Goal: Information Seeking & Learning: Learn about a topic

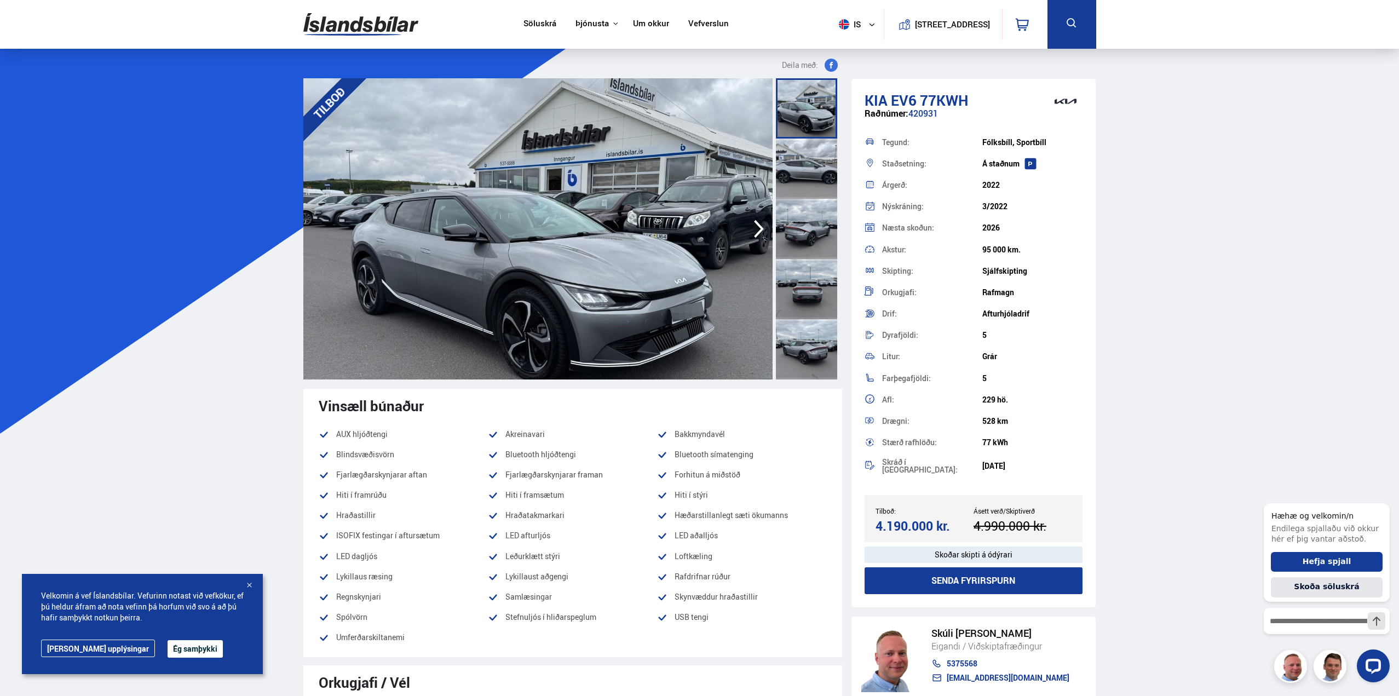
click at [633, 227] on img at bounding box center [537, 228] width 469 height 301
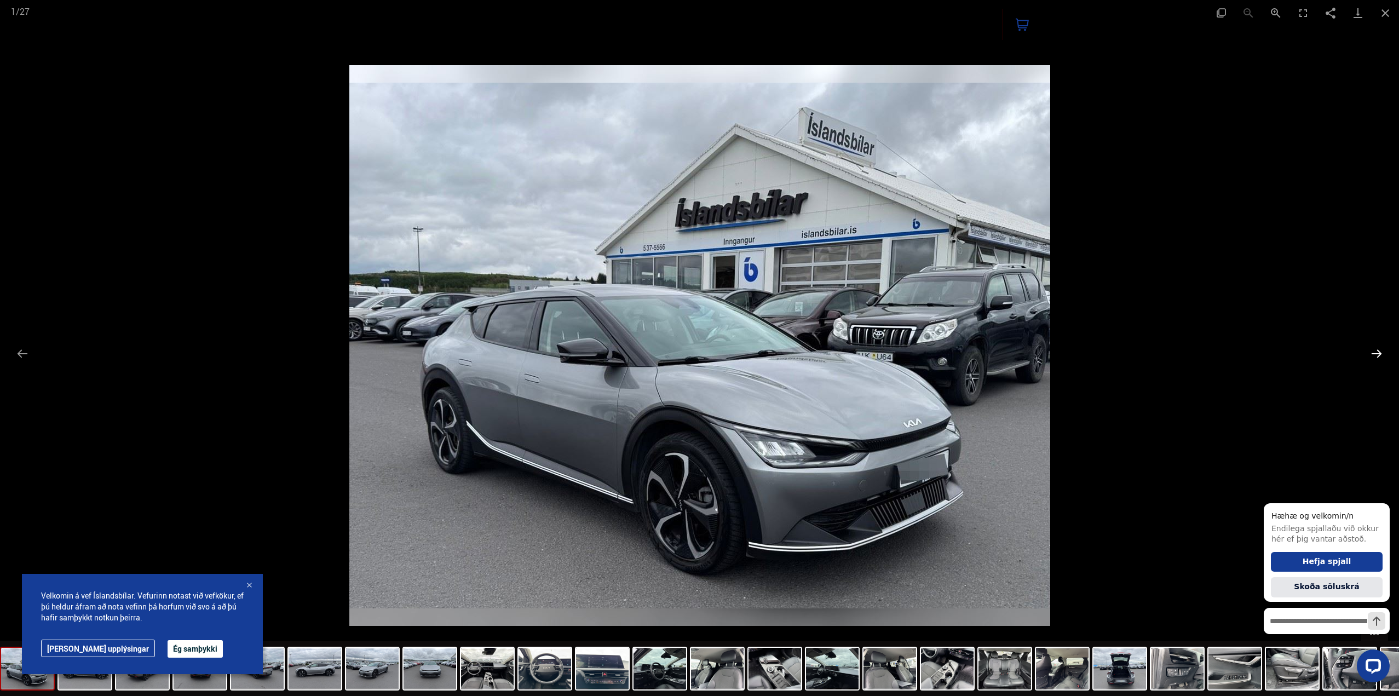
click at [1380, 352] on button "Next slide" at bounding box center [1376, 353] width 23 height 21
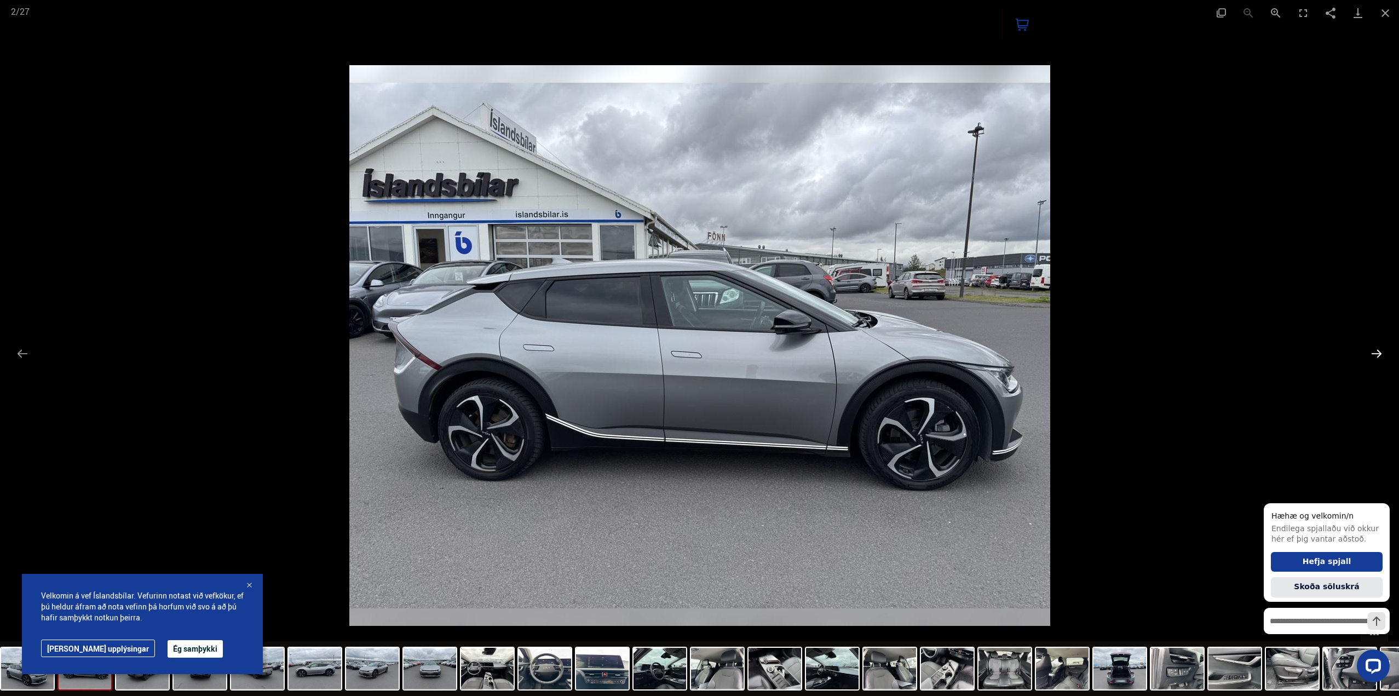
click at [1380, 352] on button "Next slide" at bounding box center [1376, 353] width 23 height 21
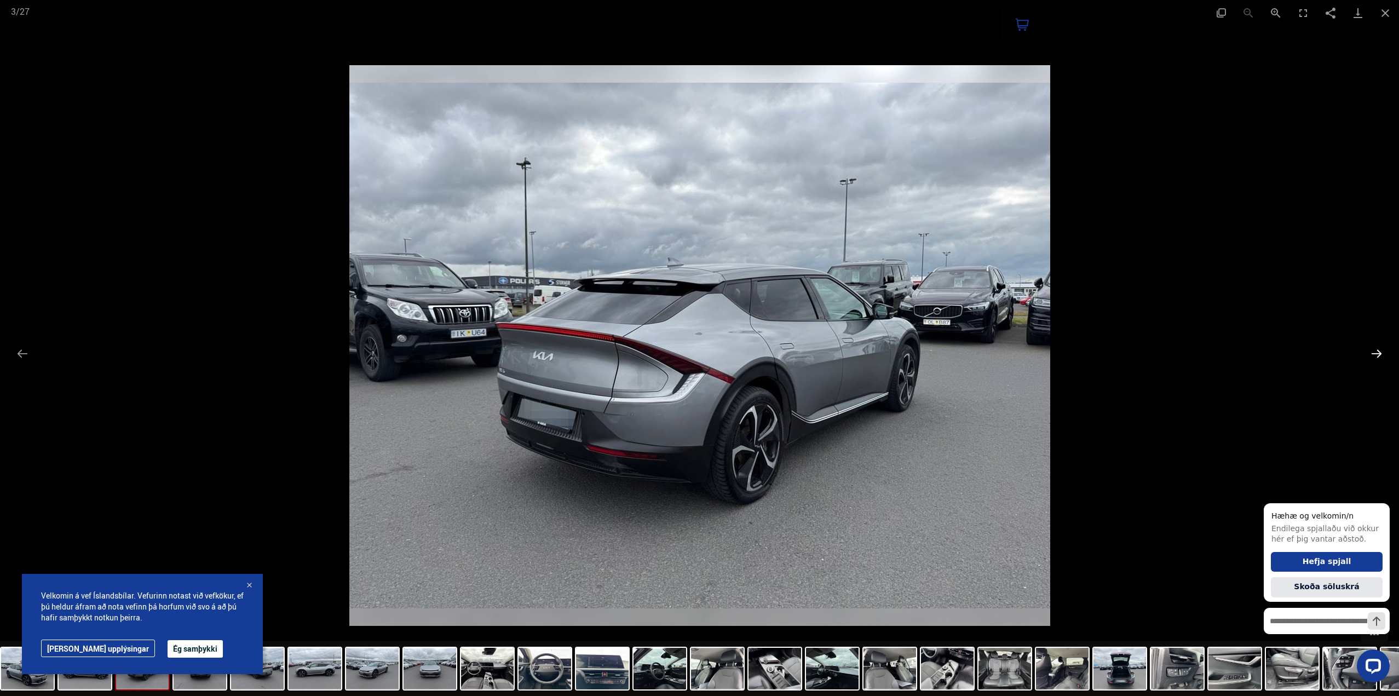
click at [1380, 352] on button "Next slide" at bounding box center [1376, 353] width 23 height 21
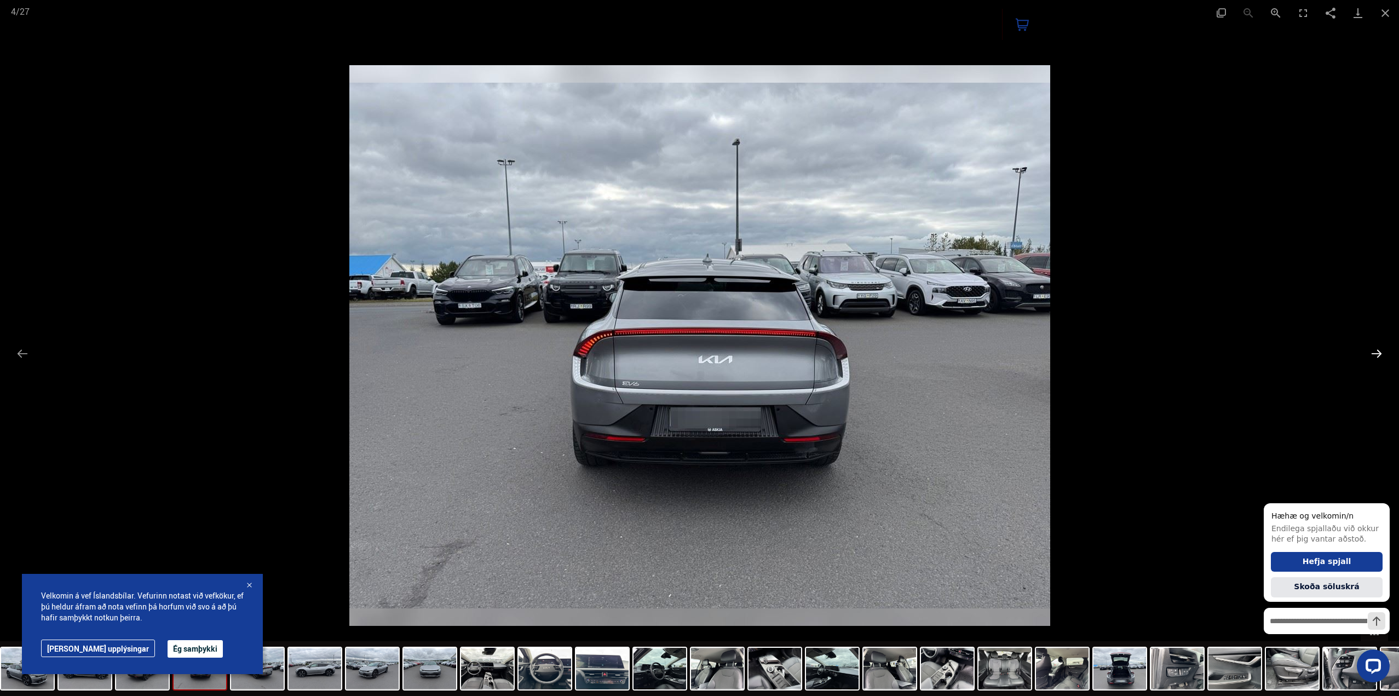
click at [1380, 352] on button "Next slide" at bounding box center [1376, 353] width 23 height 21
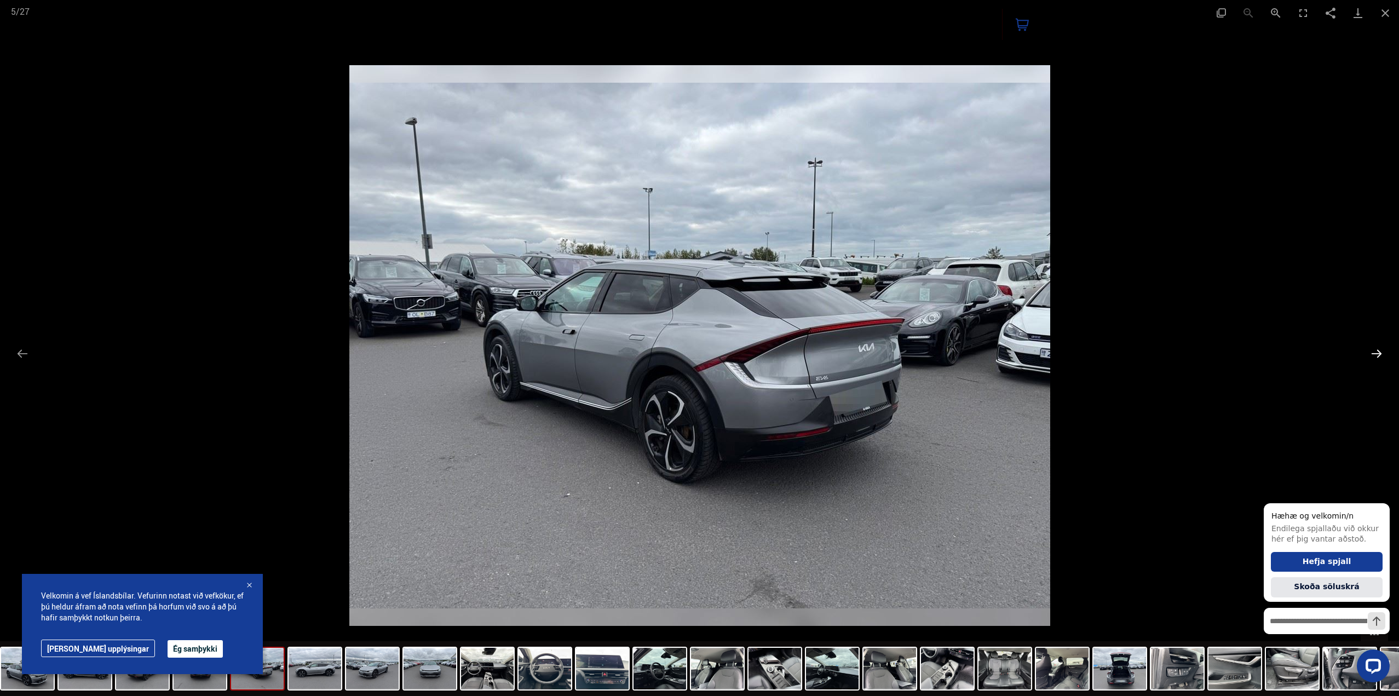
click at [1380, 352] on button "Next slide" at bounding box center [1376, 353] width 23 height 21
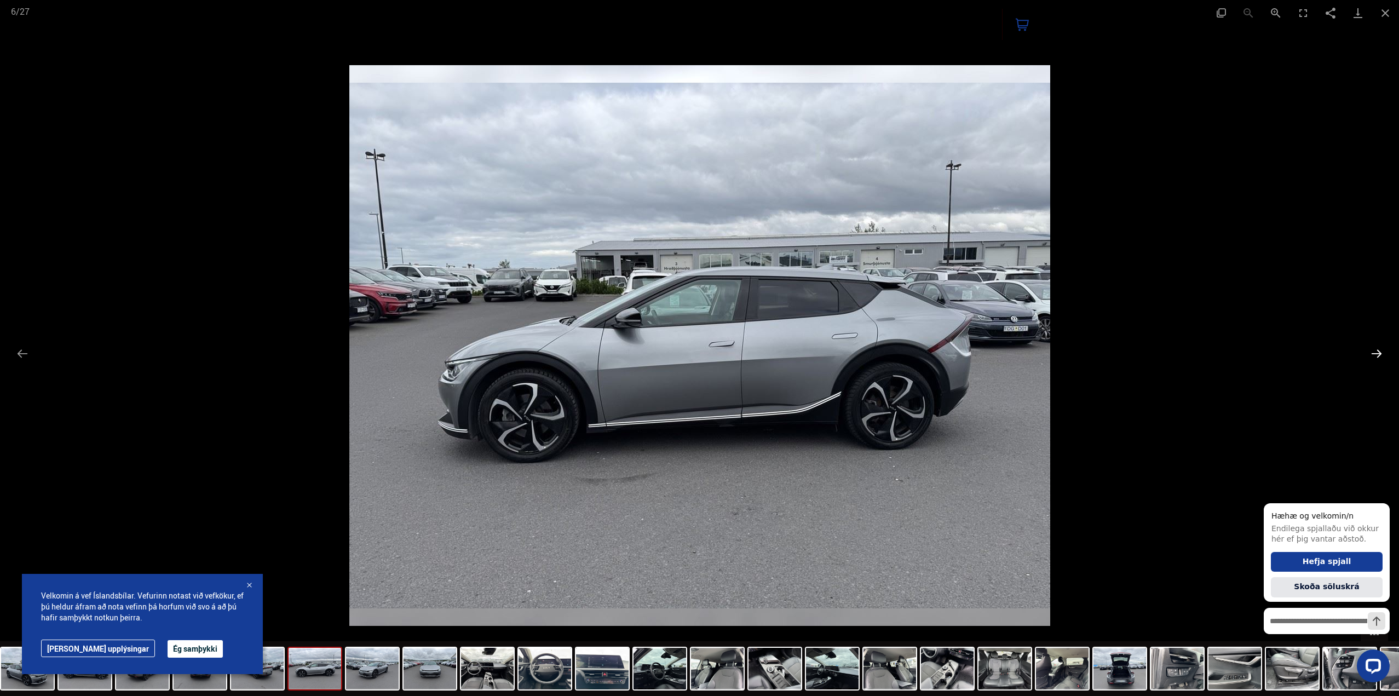
click at [1380, 352] on button "Next slide" at bounding box center [1376, 353] width 23 height 21
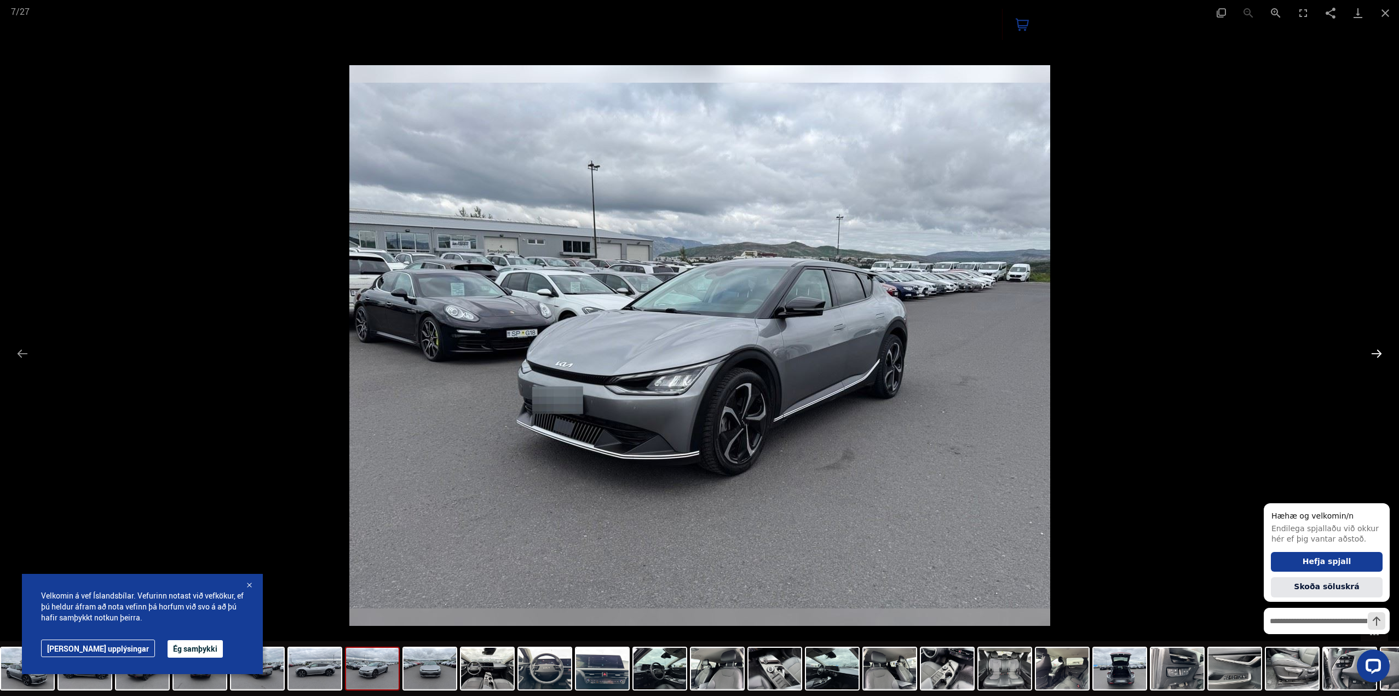
click at [1380, 352] on button "Next slide" at bounding box center [1376, 353] width 23 height 21
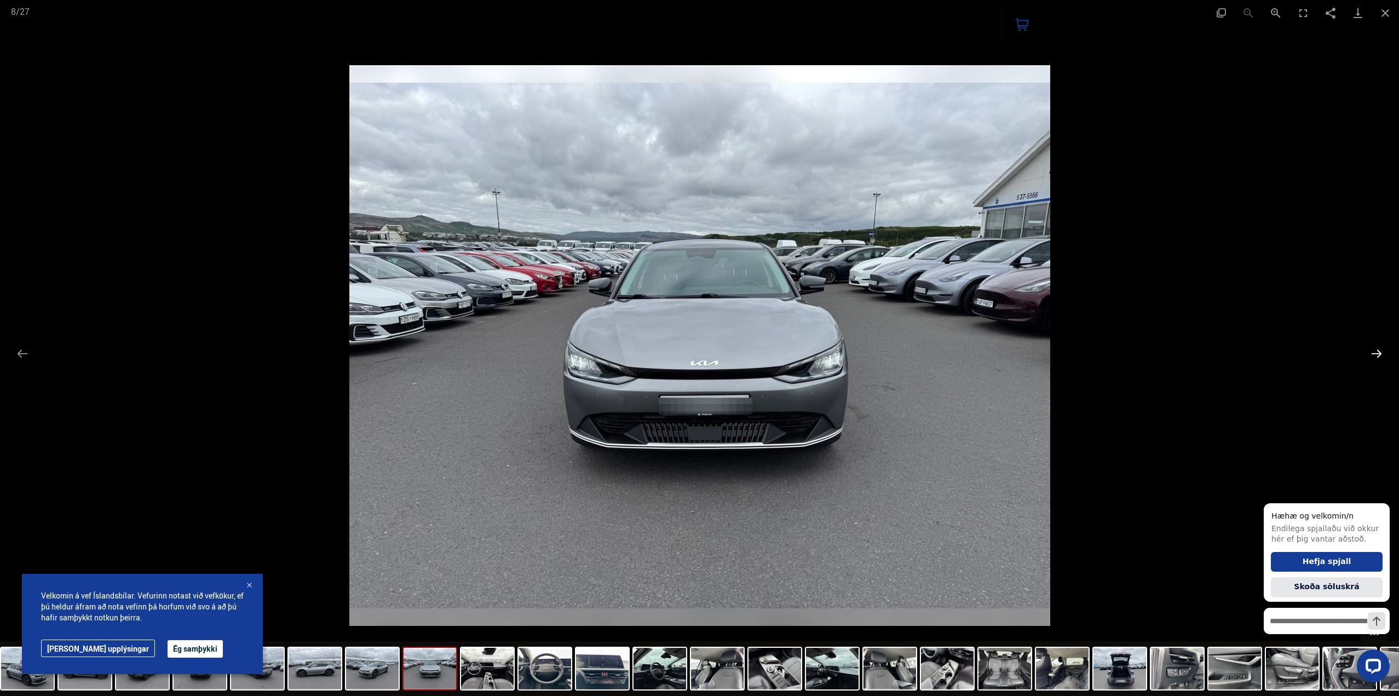
click at [1380, 352] on button "Next slide" at bounding box center [1376, 353] width 23 height 21
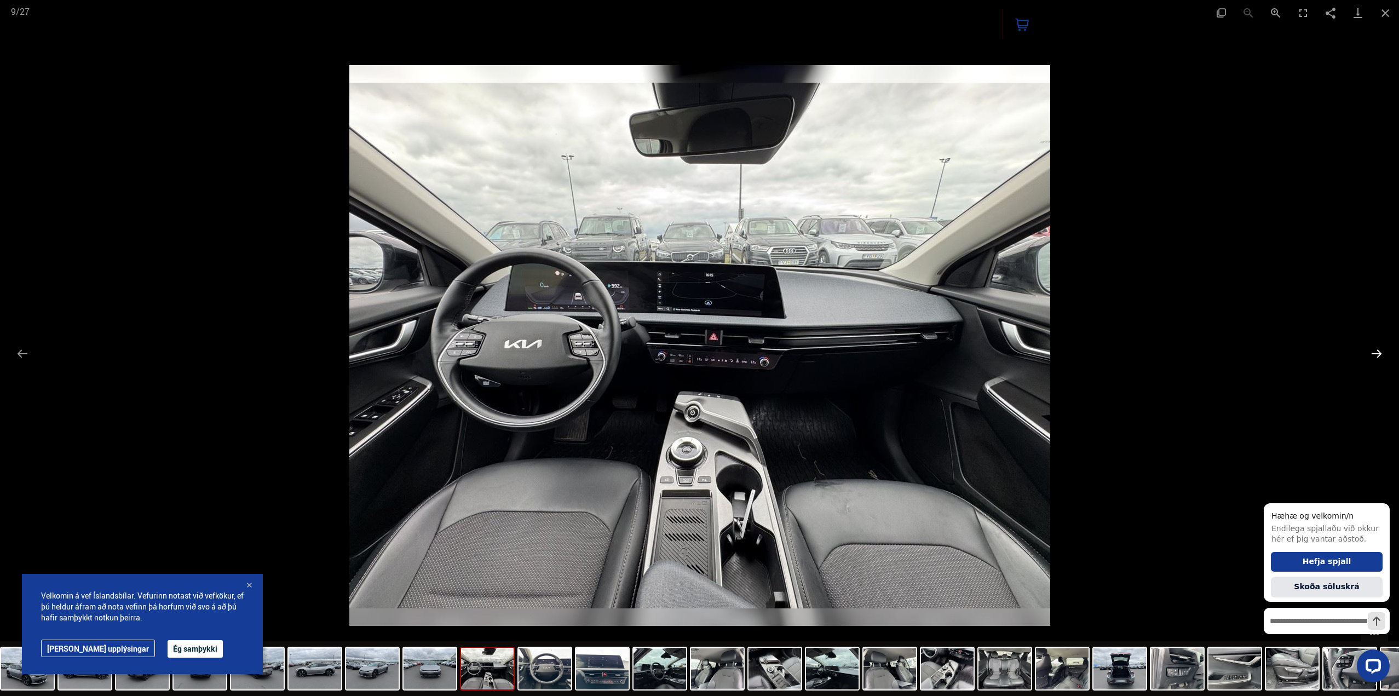
click at [1380, 352] on button "Next slide" at bounding box center [1376, 353] width 23 height 21
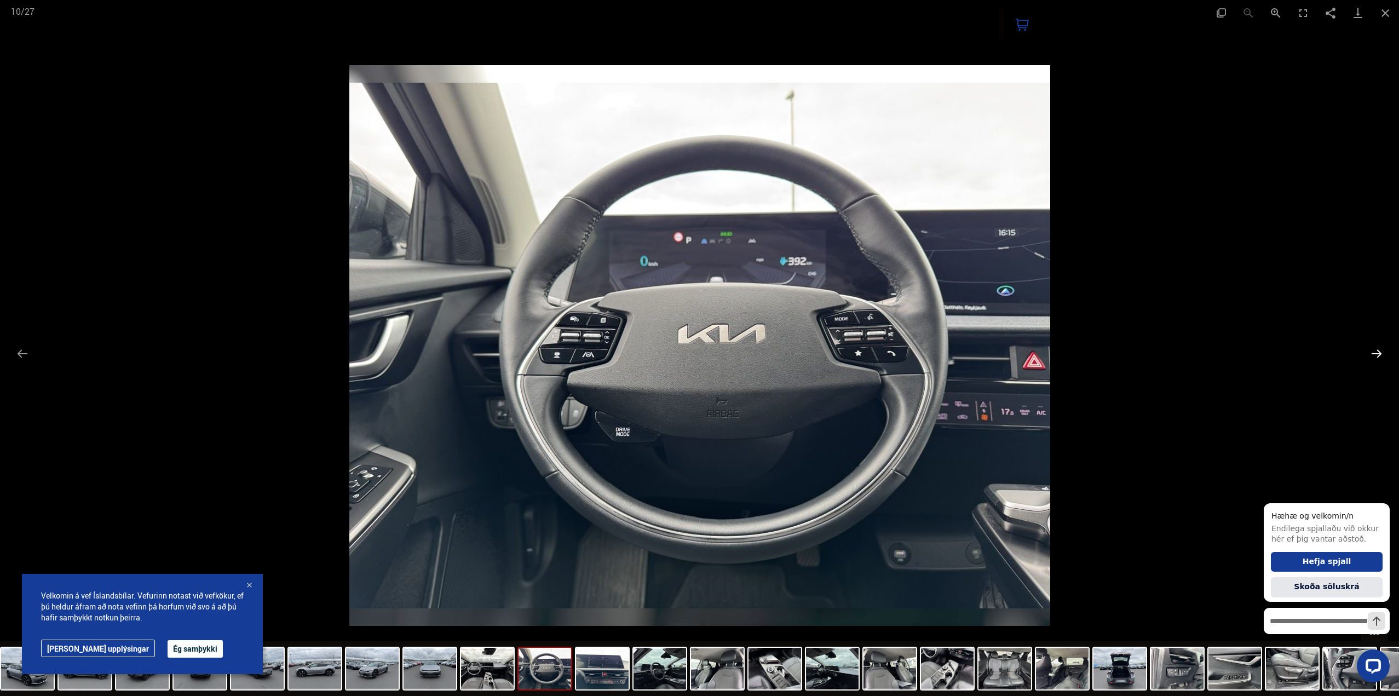
click at [1380, 352] on button "Next slide" at bounding box center [1376, 353] width 23 height 21
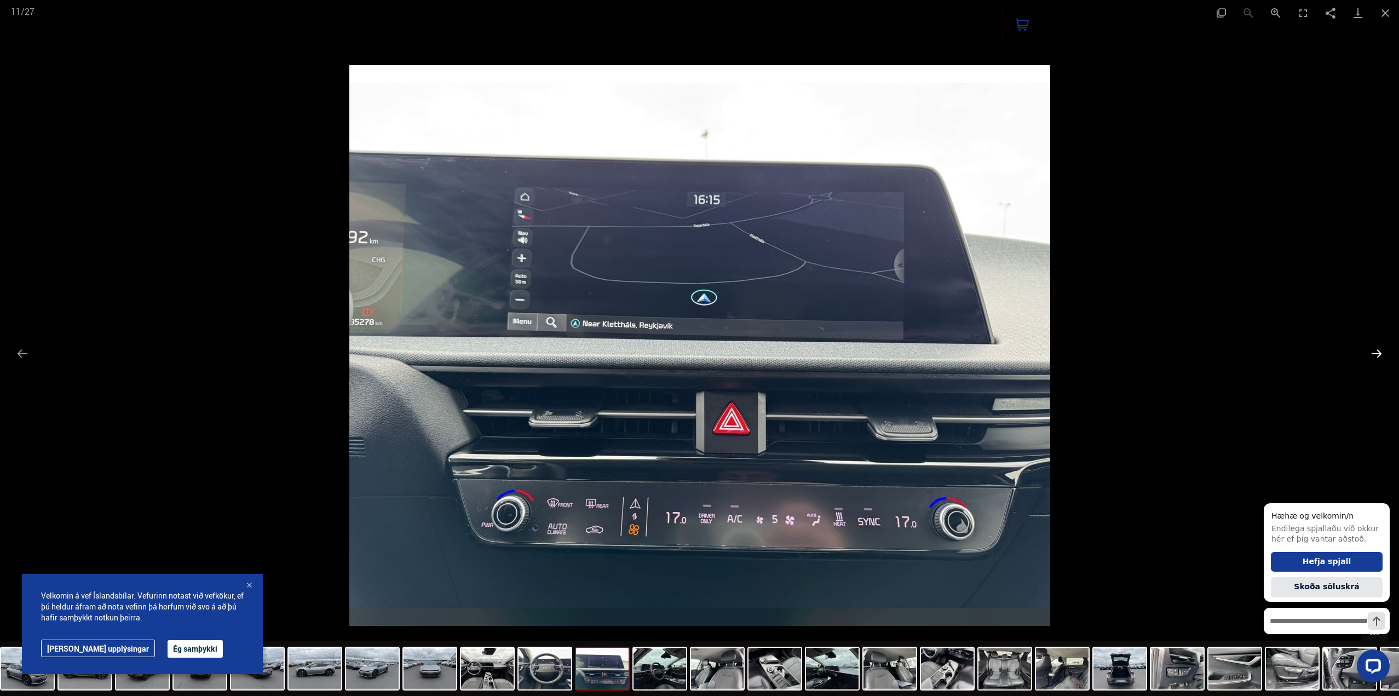
click at [1380, 352] on button "Next slide" at bounding box center [1376, 353] width 23 height 21
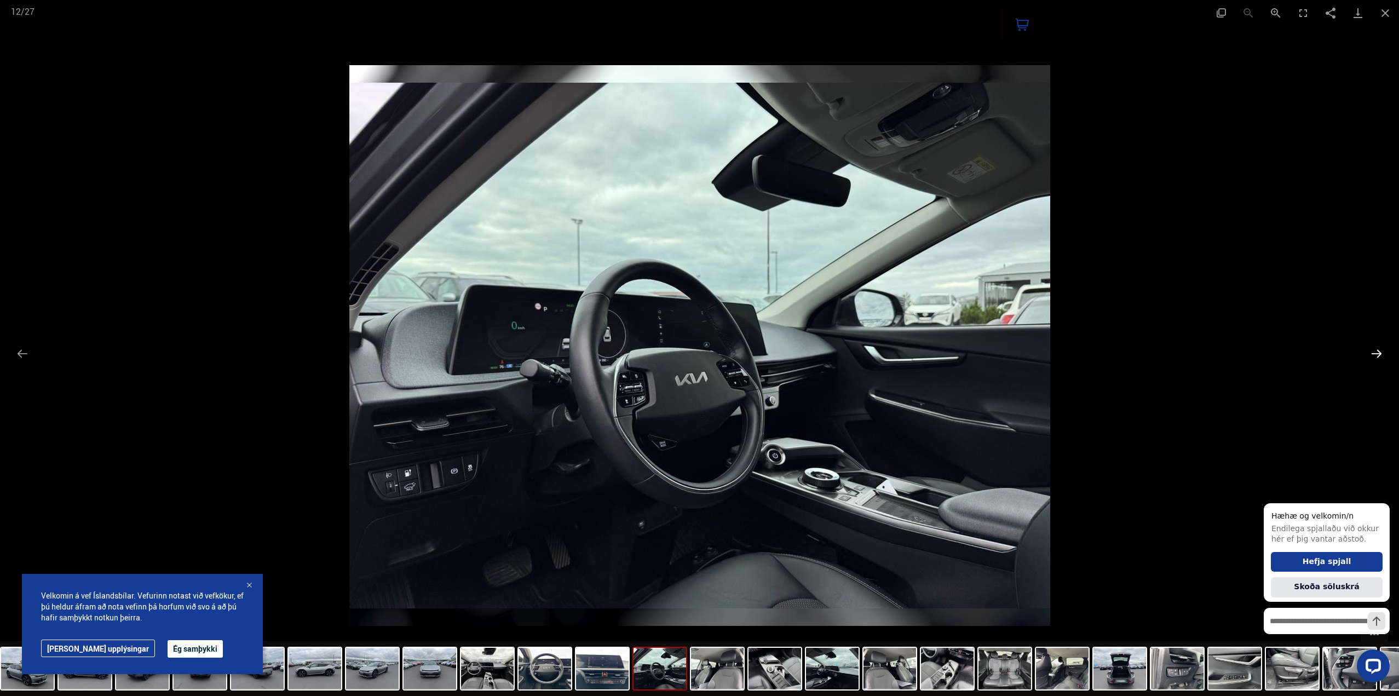
click at [1380, 352] on button "Next slide" at bounding box center [1376, 353] width 23 height 21
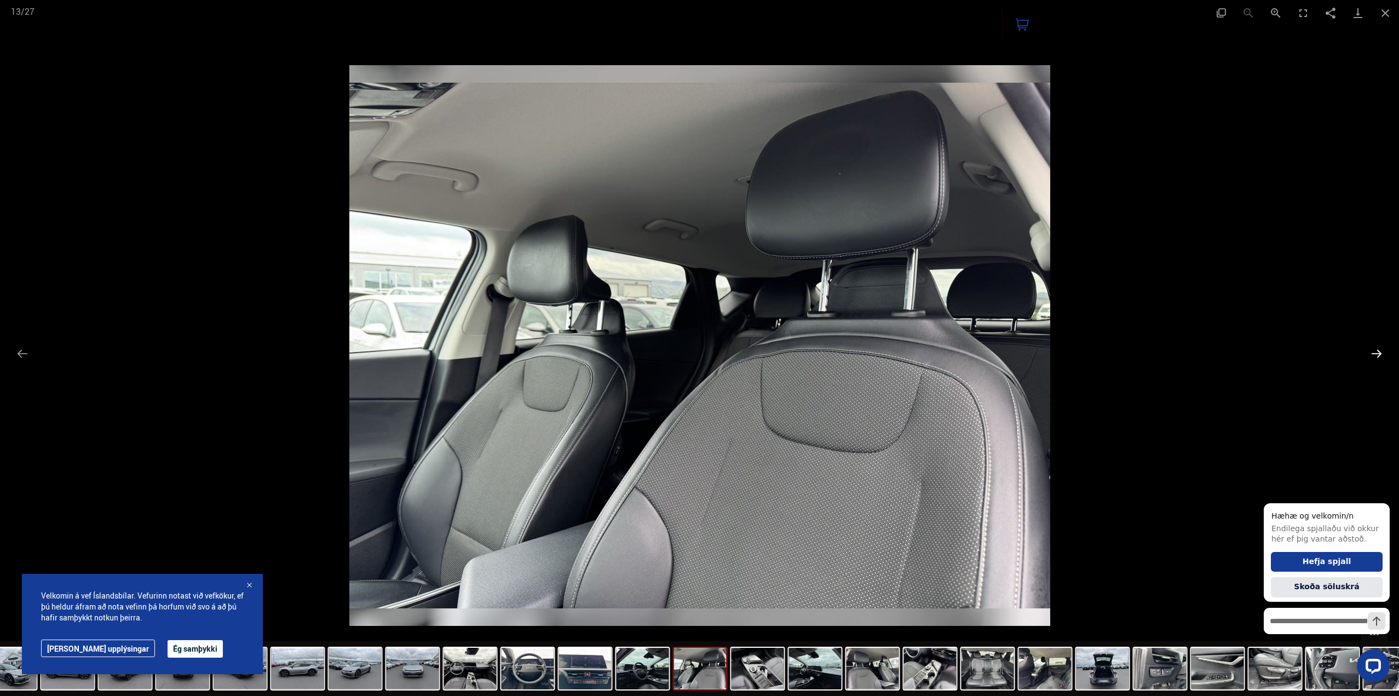
click at [1380, 352] on button "Next slide" at bounding box center [1376, 353] width 23 height 21
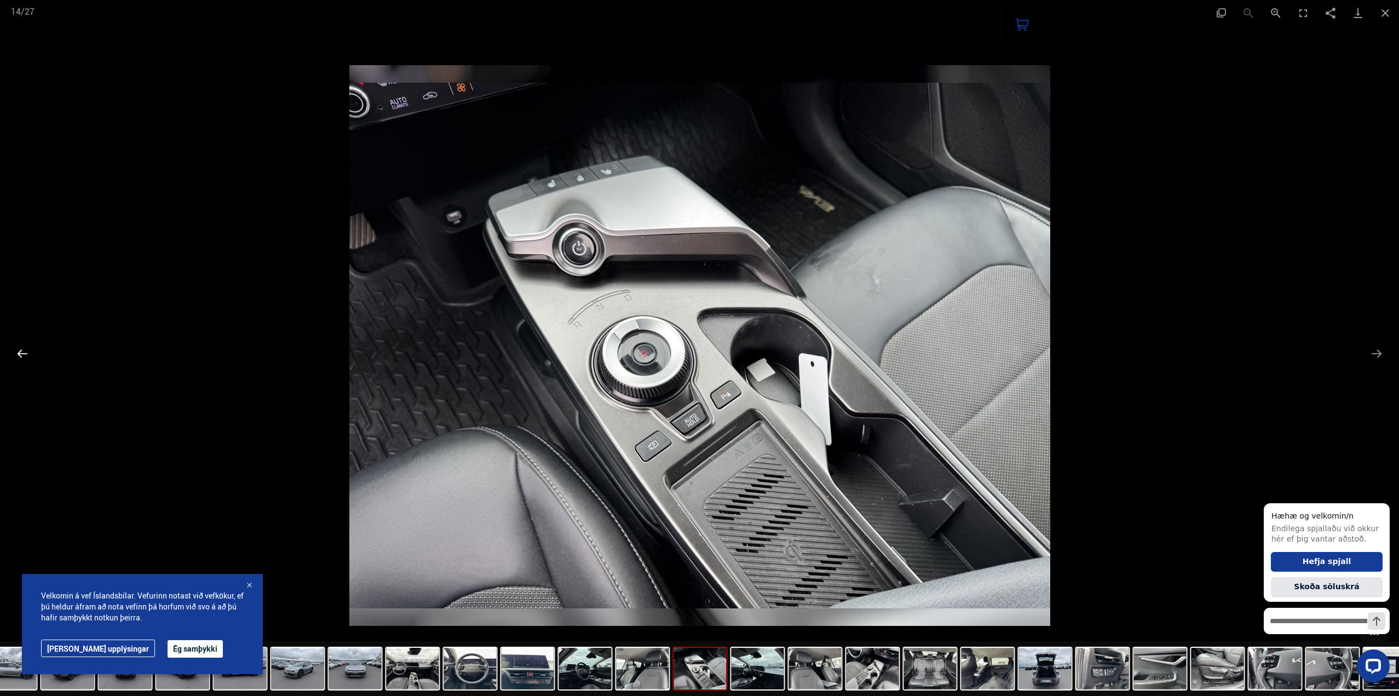
click at [26, 357] on button "Previous slide" at bounding box center [22, 353] width 23 height 21
